Goal: Information Seeking & Learning: Learn about a topic

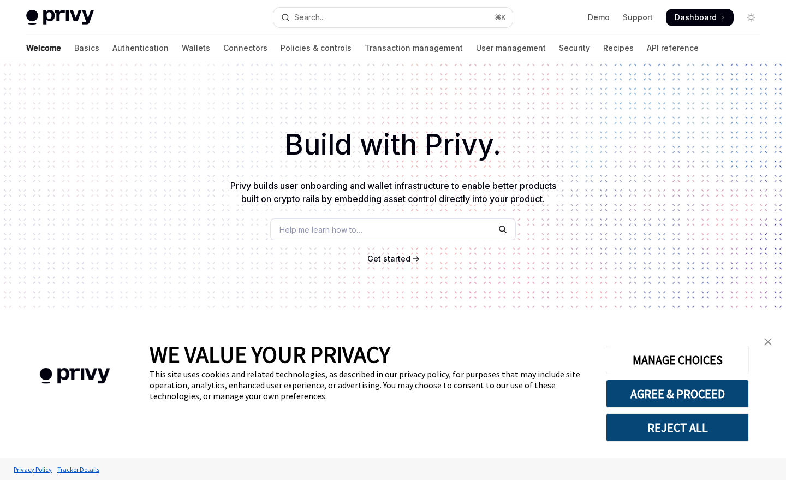
click at [399, 253] on link "Get started" at bounding box center [388, 258] width 43 height 11
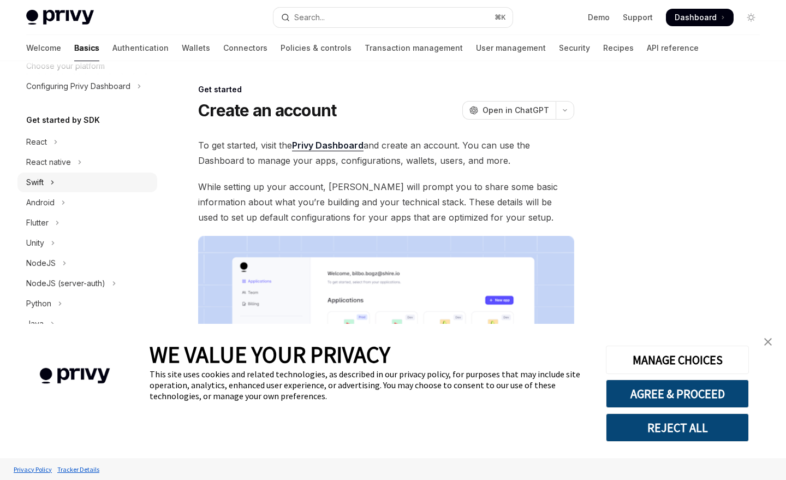
scroll to position [85, 0]
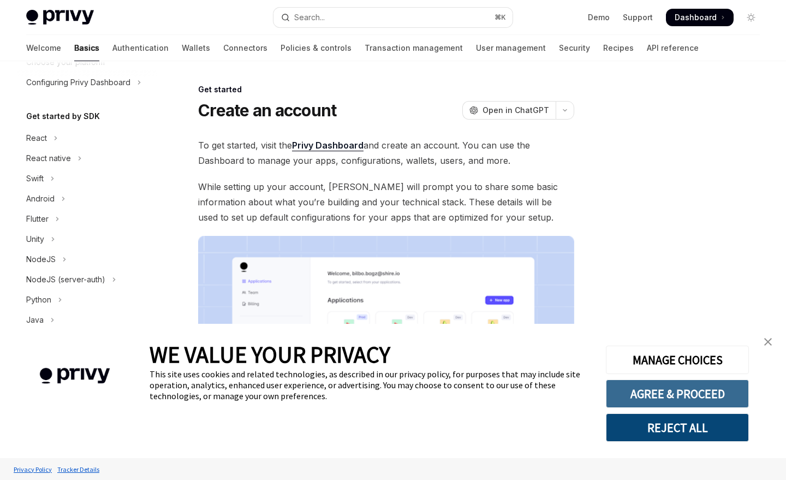
click at [651, 396] on button "AGREE & PROCEED" at bounding box center [677, 393] width 143 height 28
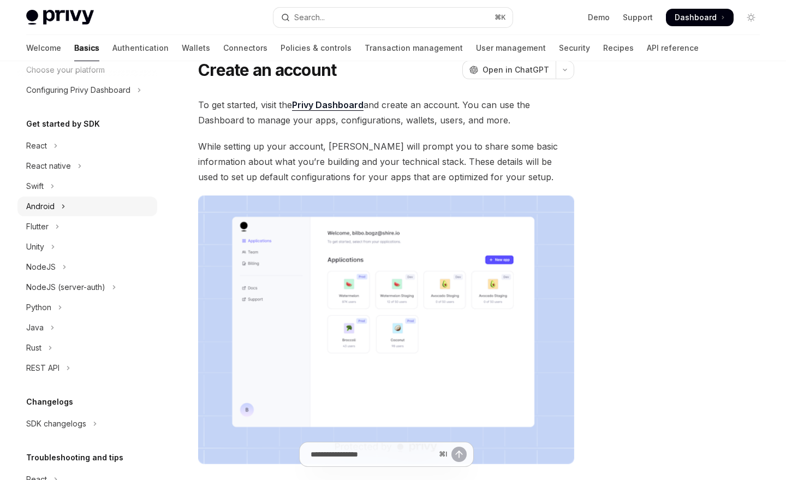
scroll to position [79, 0]
click at [64, 170] on div "React native" at bounding box center [48, 164] width 45 height 13
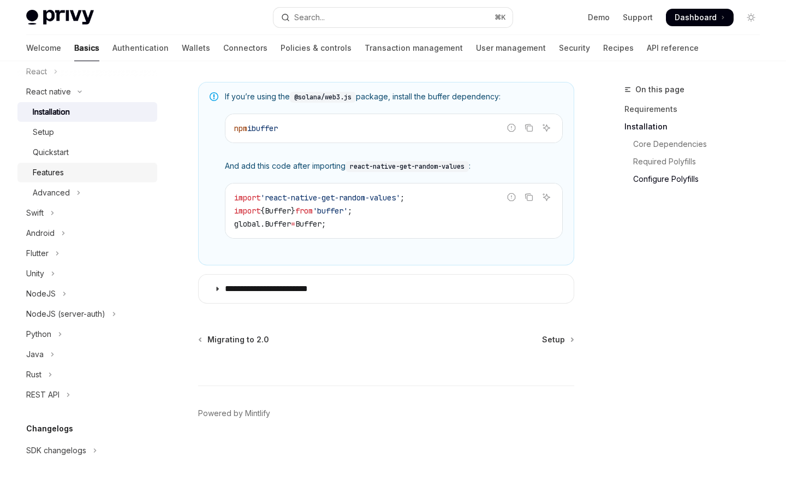
scroll to position [153, 0]
click at [65, 219] on button "Swift" at bounding box center [87, 211] width 140 height 20
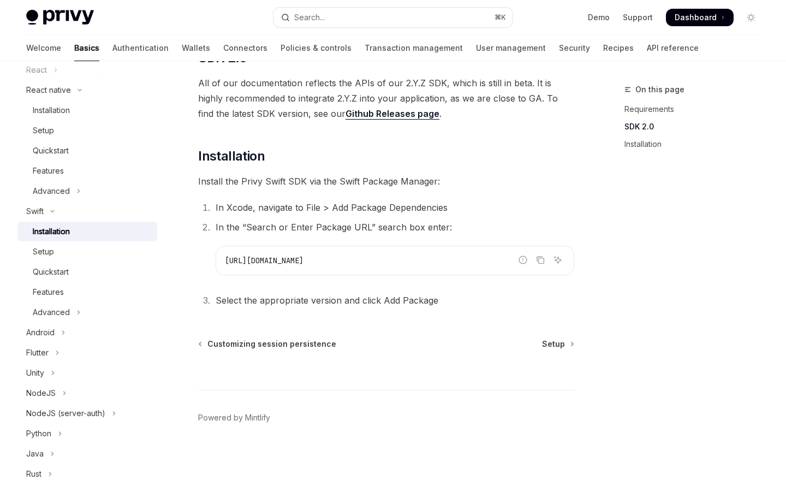
scroll to position [160, 0]
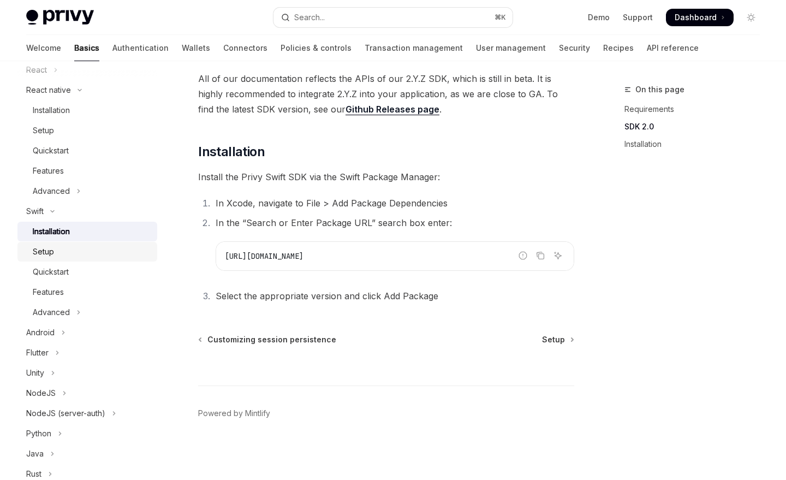
click at [77, 248] on div "Setup" at bounding box center [92, 251] width 118 height 13
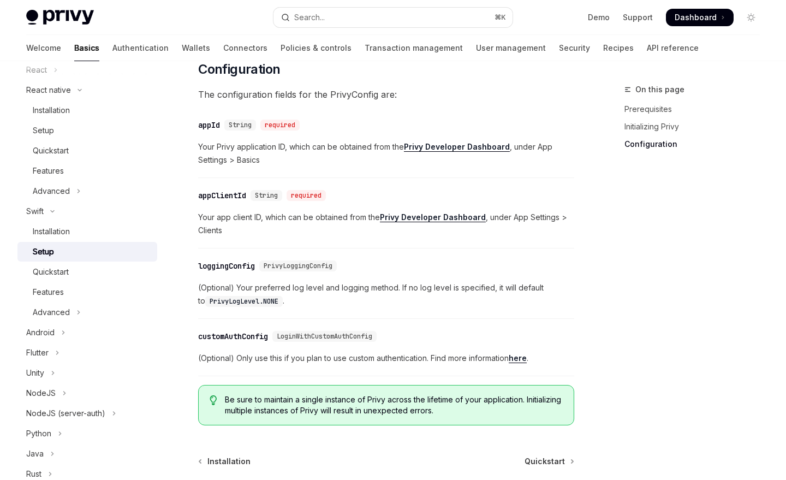
scroll to position [619, 0]
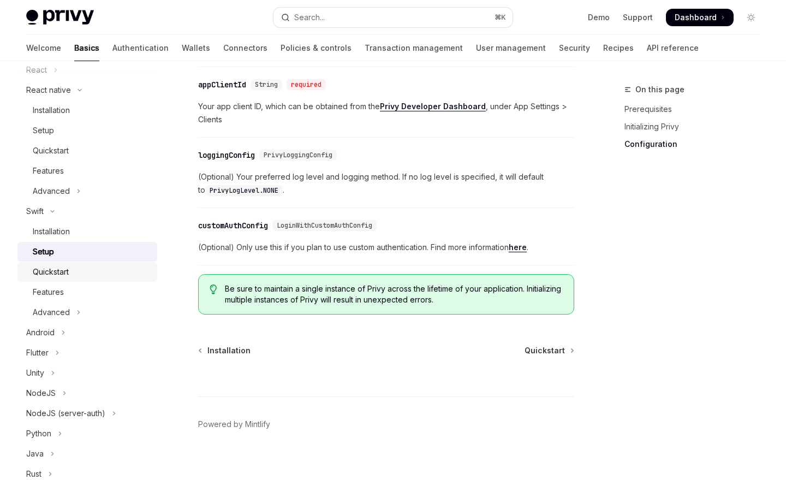
click at [84, 275] on div "Quickstart" at bounding box center [92, 271] width 118 height 13
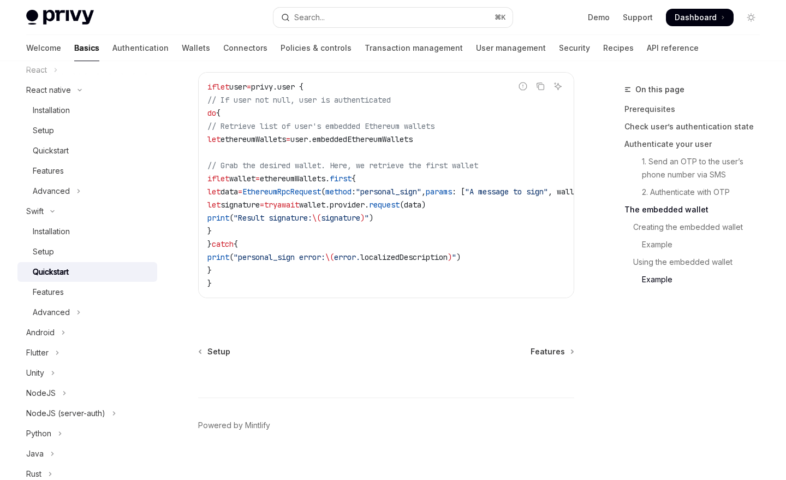
scroll to position [2274, 0]
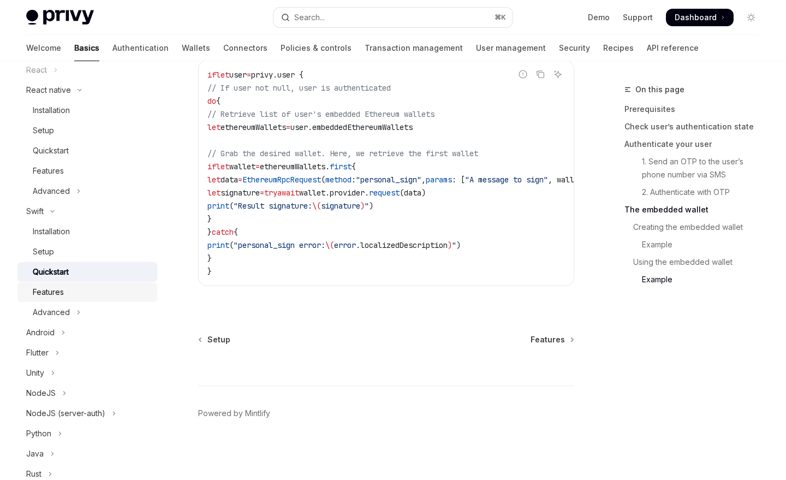
click at [97, 291] on div "Features" at bounding box center [92, 291] width 118 height 13
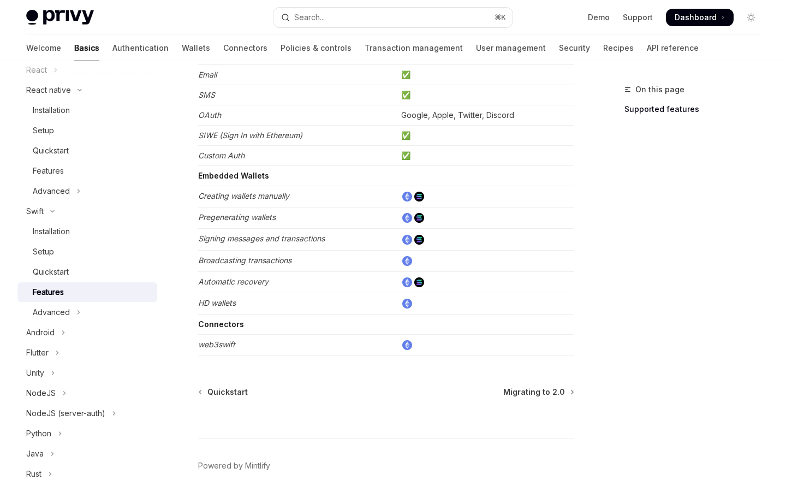
scroll to position [191, 0]
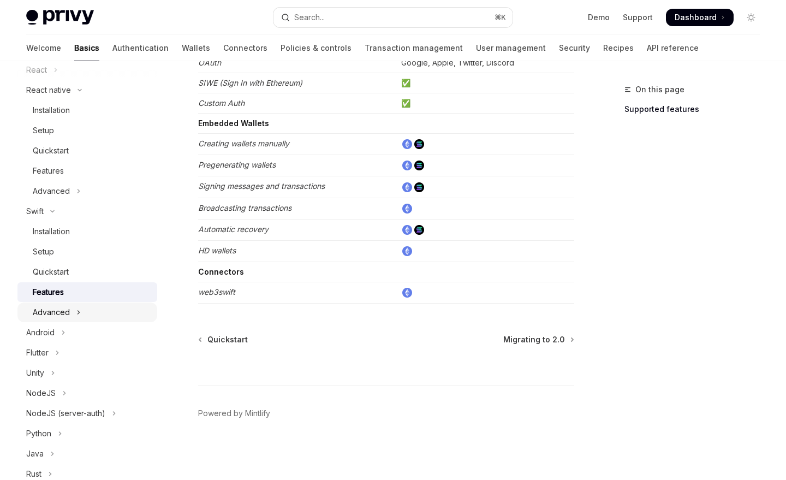
click at [57, 307] on div "Advanced" at bounding box center [51, 312] width 37 height 13
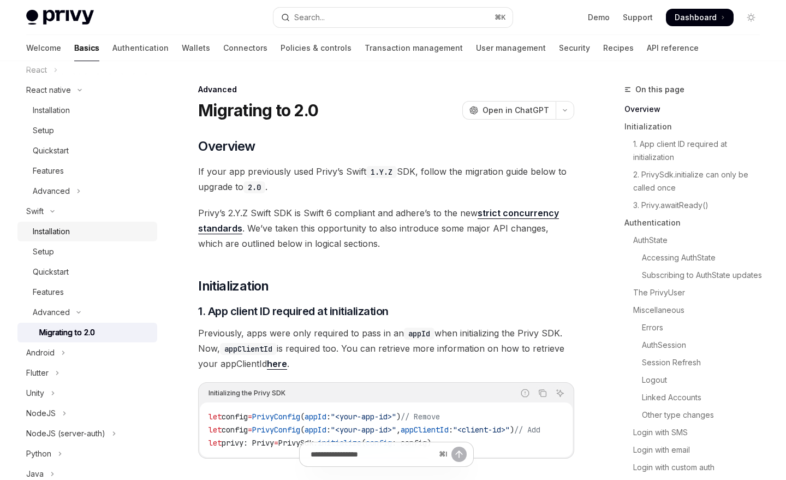
click at [74, 237] on div "Installation" at bounding box center [92, 231] width 118 height 13
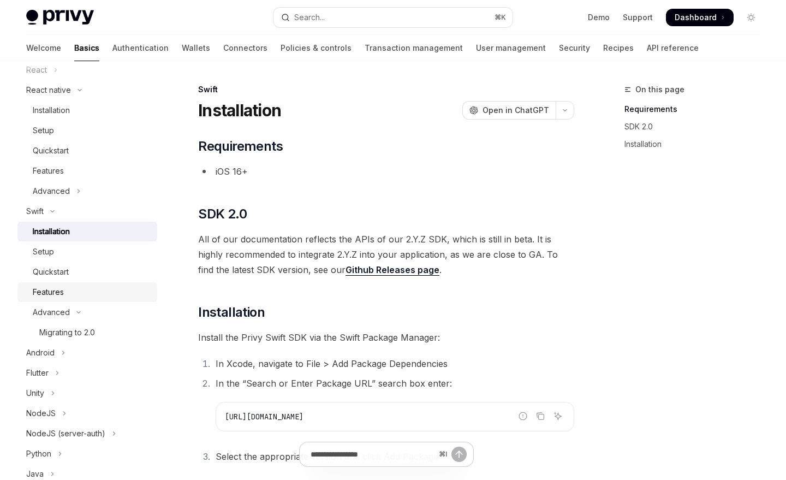
click at [55, 292] on div "Features" at bounding box center [48, 291] width 31 height 13
type textarea "*"
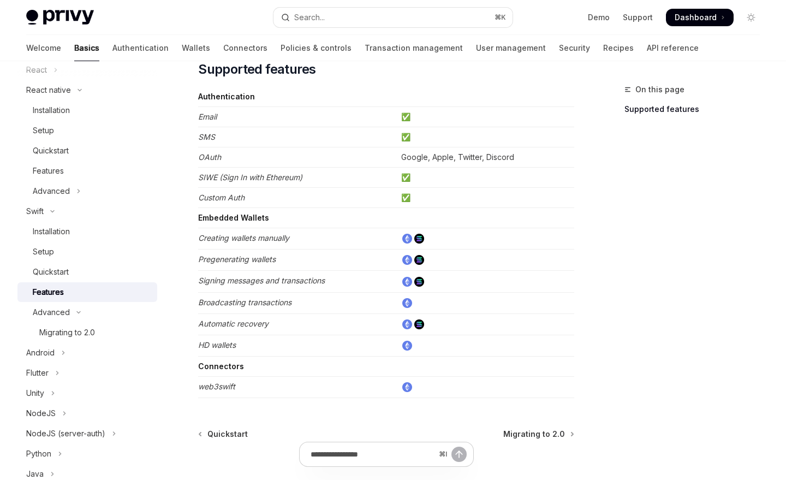
scroll to position [97, 0]
click at [408, 280] on img at bounding box center [407, 281] width 10 height 10
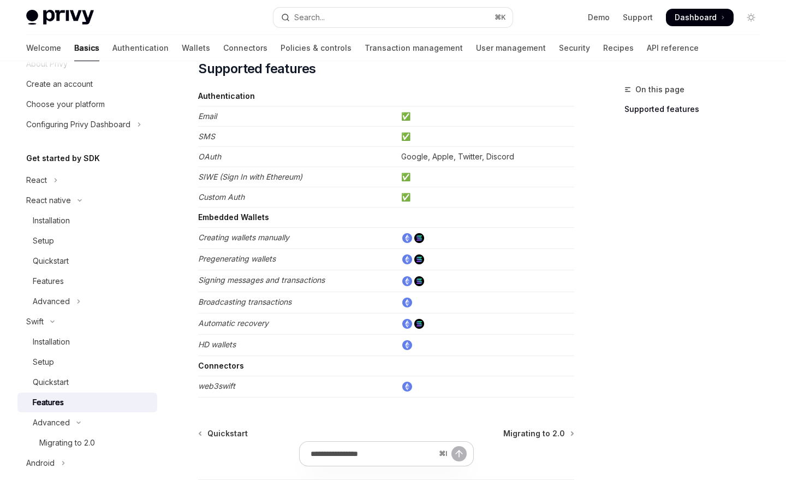
scroll to position [0, 0]
